Goal: Check status

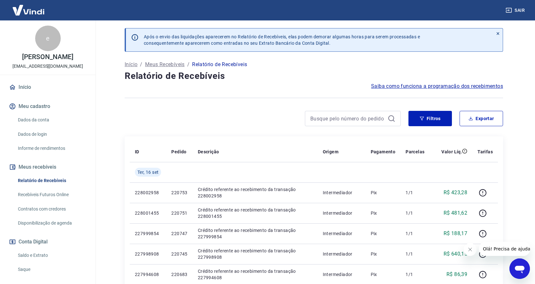
drag, startPoint x: 22, startPoint y: 255, endPoint x: 49, endPoint y: 255, distance: 26.8
click at [22, 255] on link "Saldo e Extrato" at bounding box center [51, 255] width 73 height 13
